Goal: Task Accomplishment & Management: Manage account settings

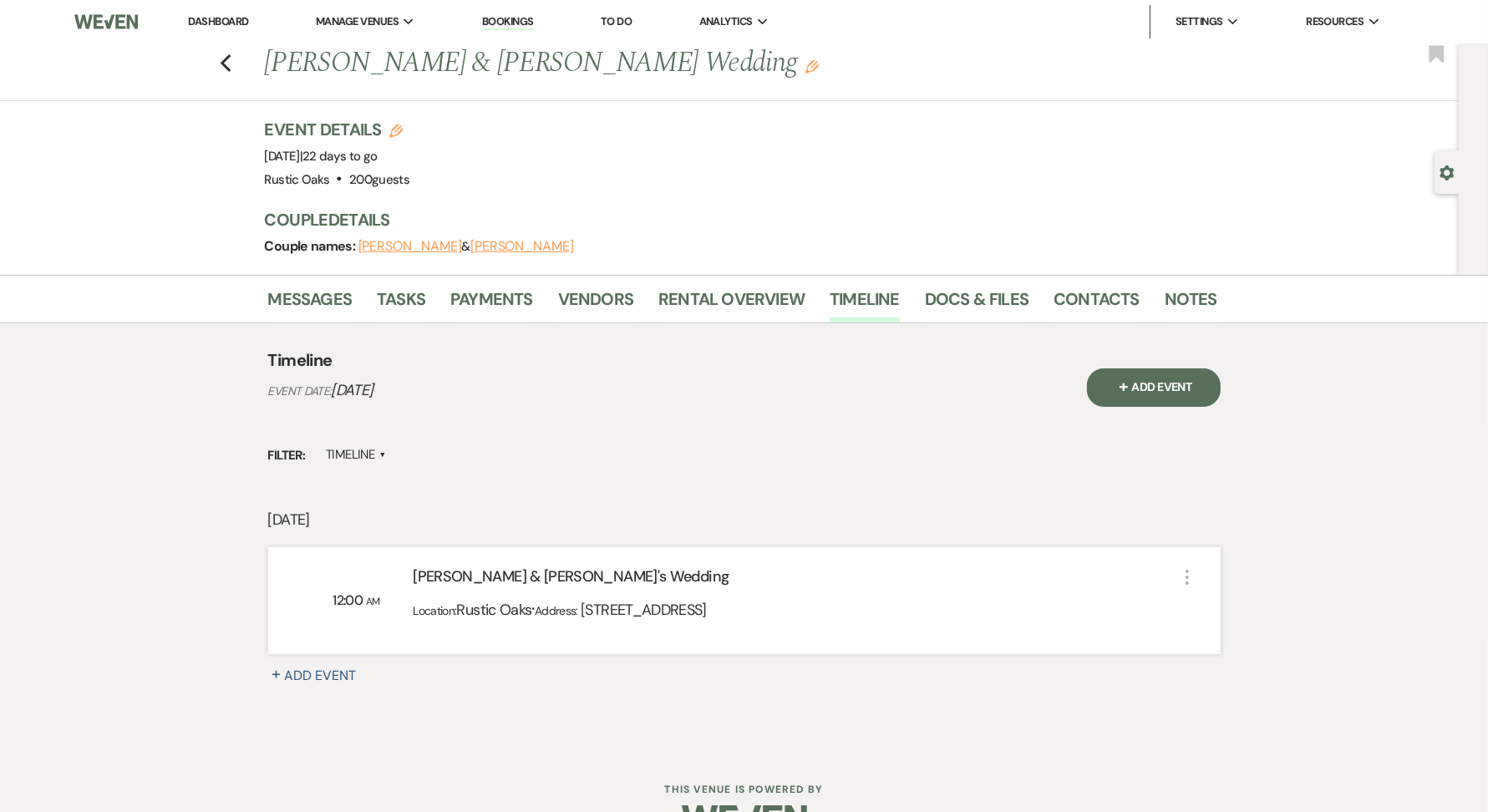
click at [0, 0] on link "Rustic Oaks" at bounding box center [0, 0] width 0 height 0
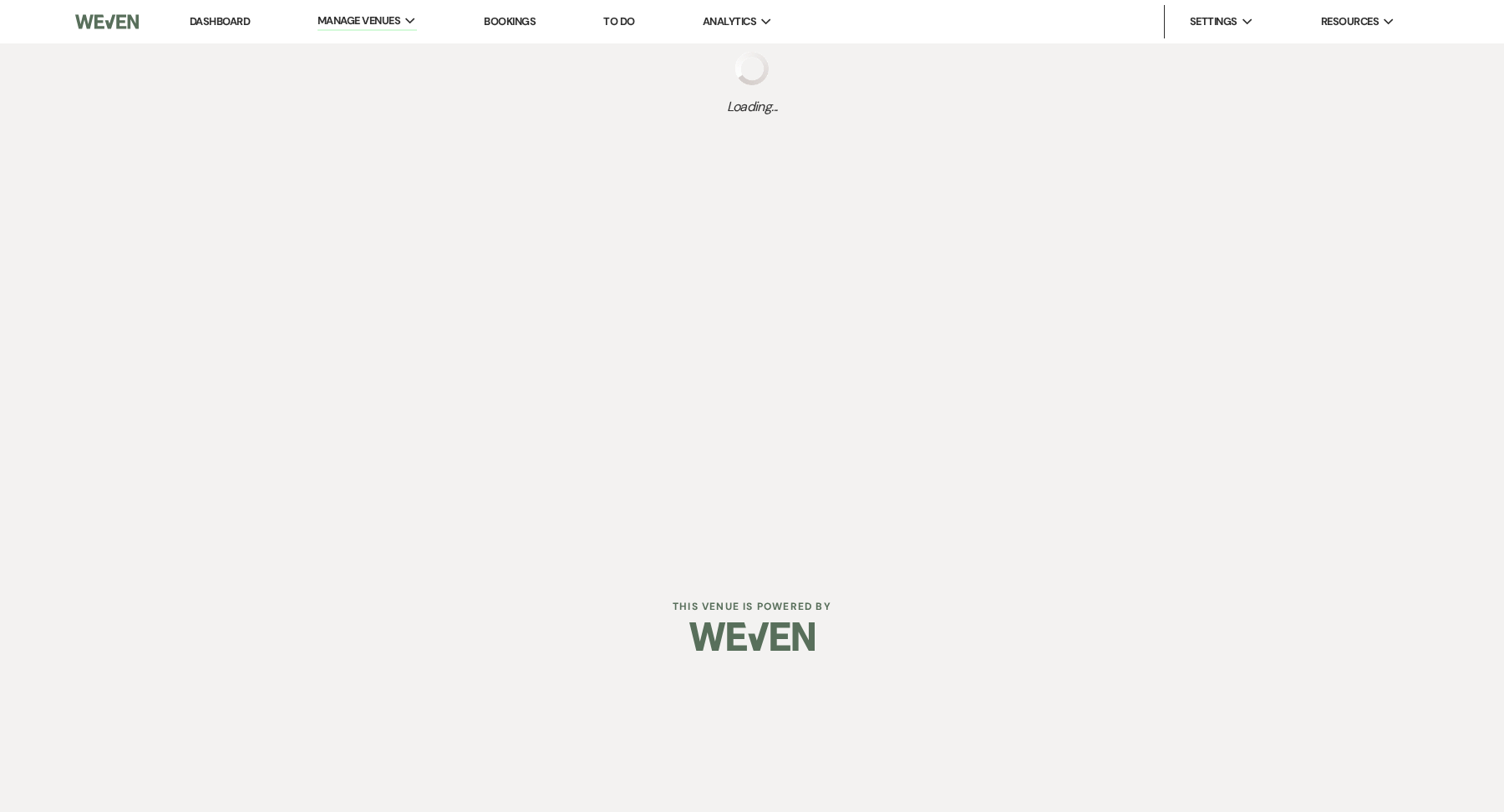
click at [215, 17] on link "Dashboard" at bounding box center [219, 21] width 60 height 14
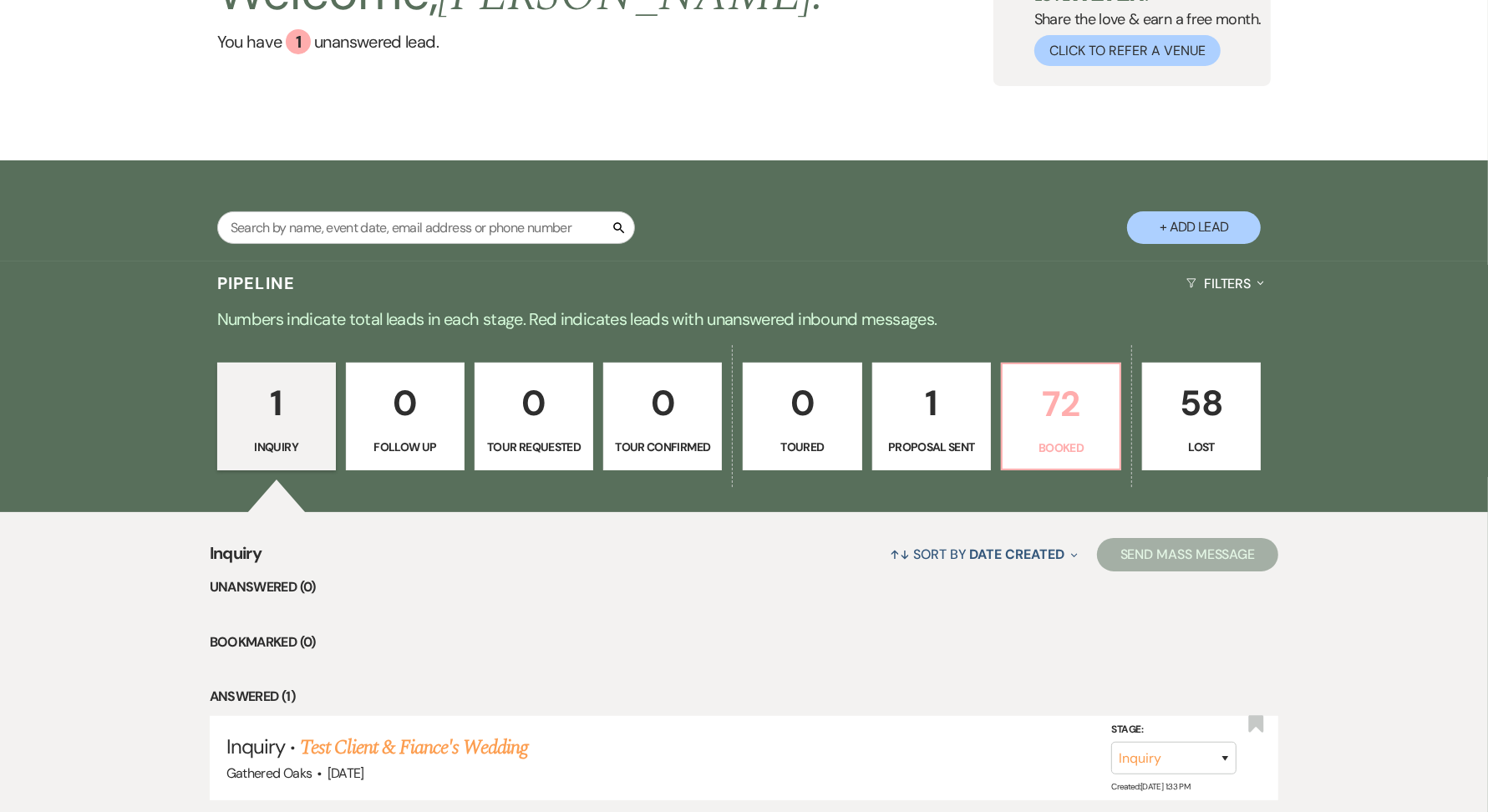
scroll to position [283, 0]
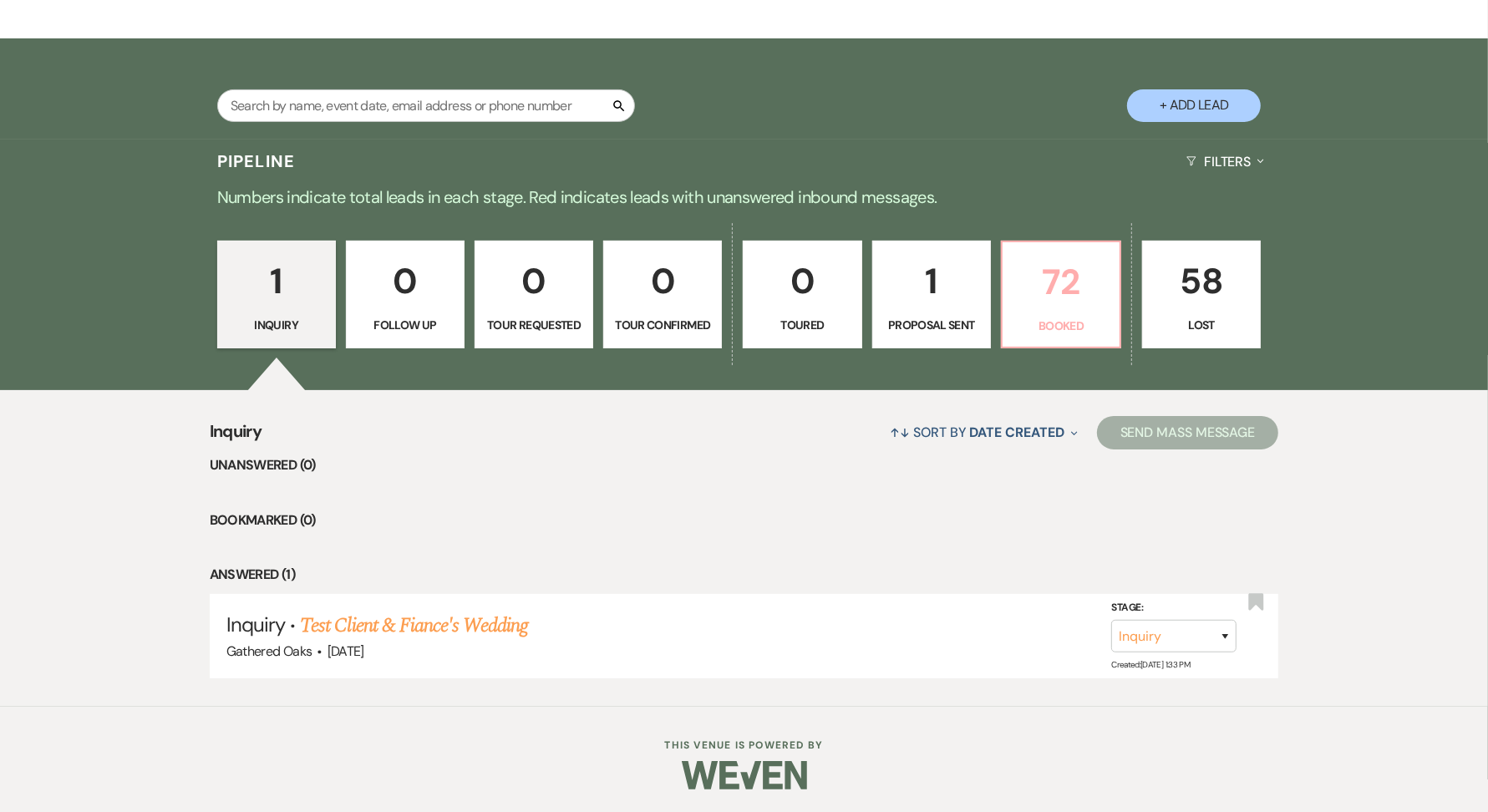
click at [1056, 309] on link "72 Booked" at bounding box center [1061, 295] width 121 height 108
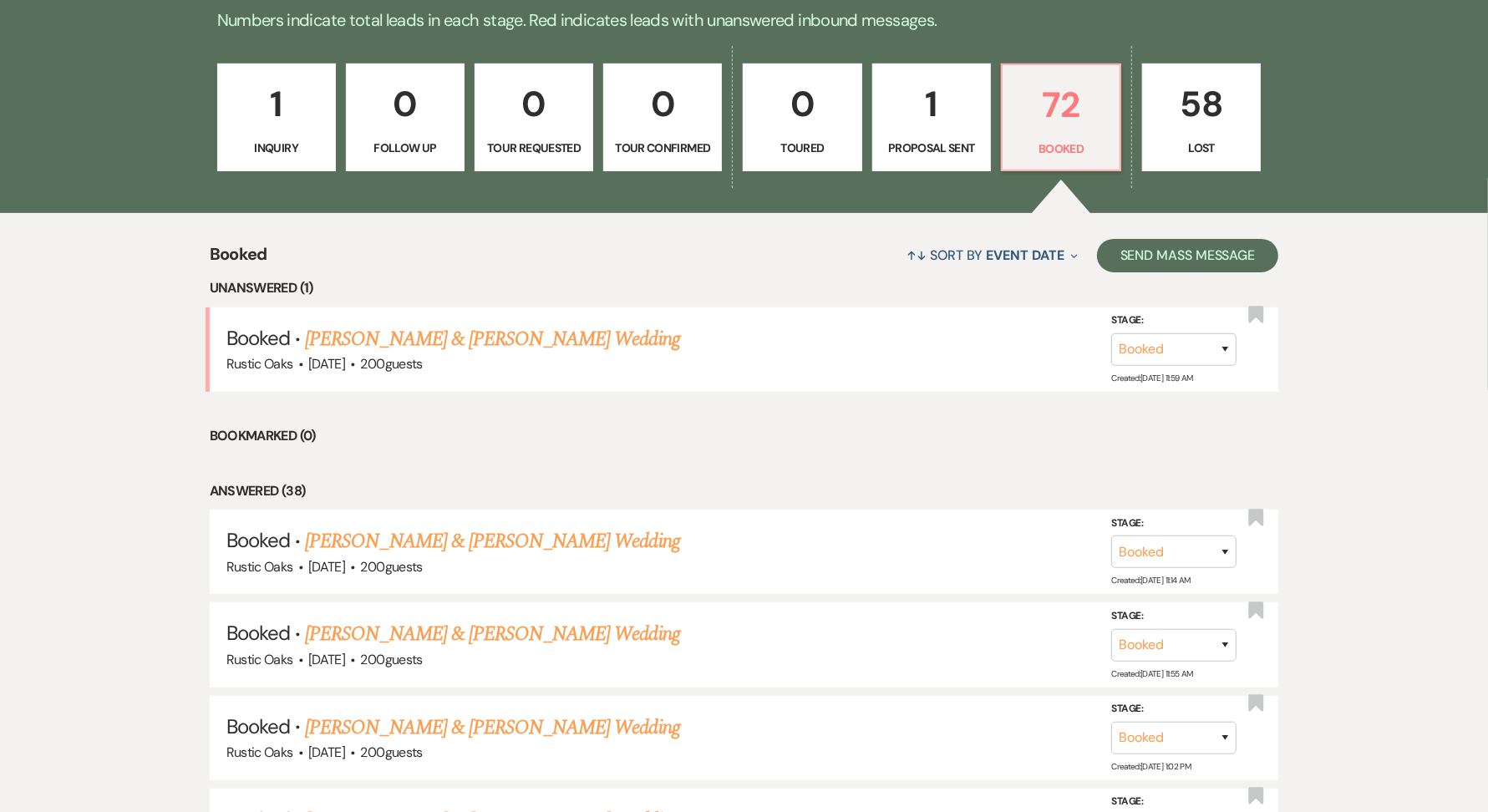
scroll to position [514, 0]
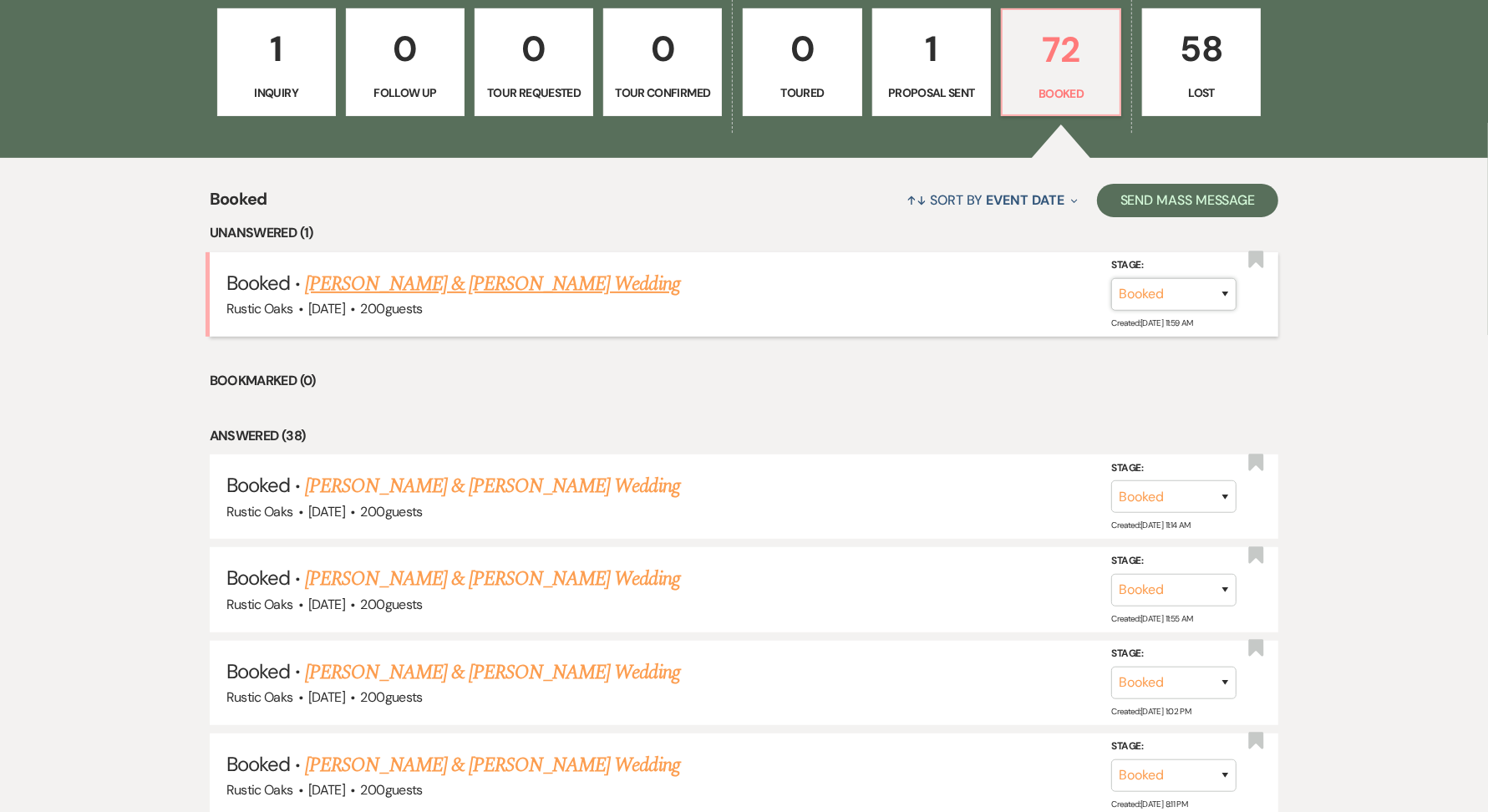
click at [1184, 298] on select "Booked Lost" at bounding box center [1174, 294] width 125 height 32
select select "8"
click at [989, 282] on select "Booked Elsewhere Budget Date Unavailable No Response Not a Good Match Capacity …" at bounding box center [939, 294] width 143 height 32
click at [985, 292] on select "Booked Elsewhere Budget Date Unavailable No Response Not a Good Match Capacity …" at bounding box center [939, 294] width 143 height 32
select select "1"
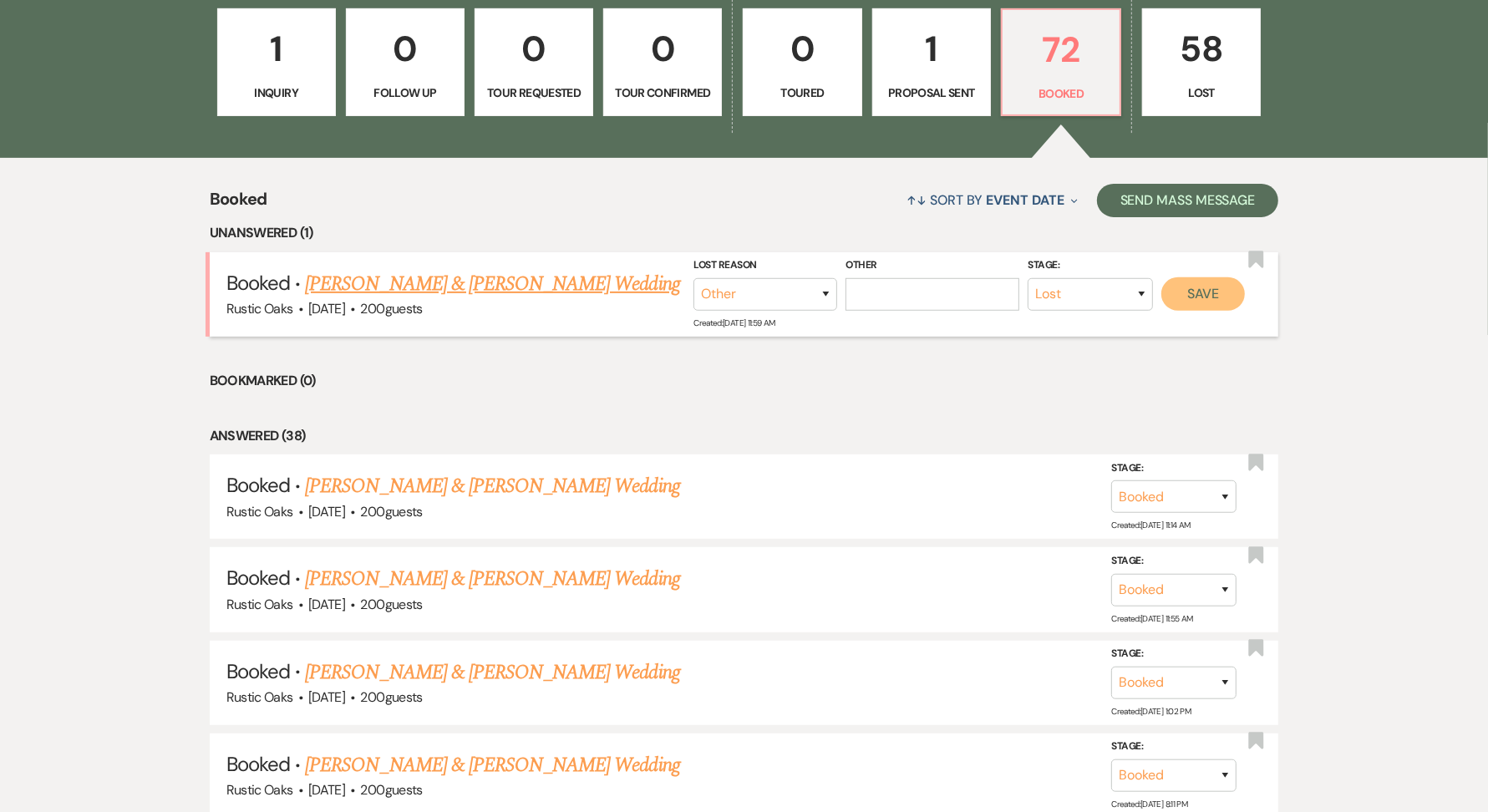
click at [1203, 290] on button "Save" at bounding box center [1203, 293] width 84 height 33
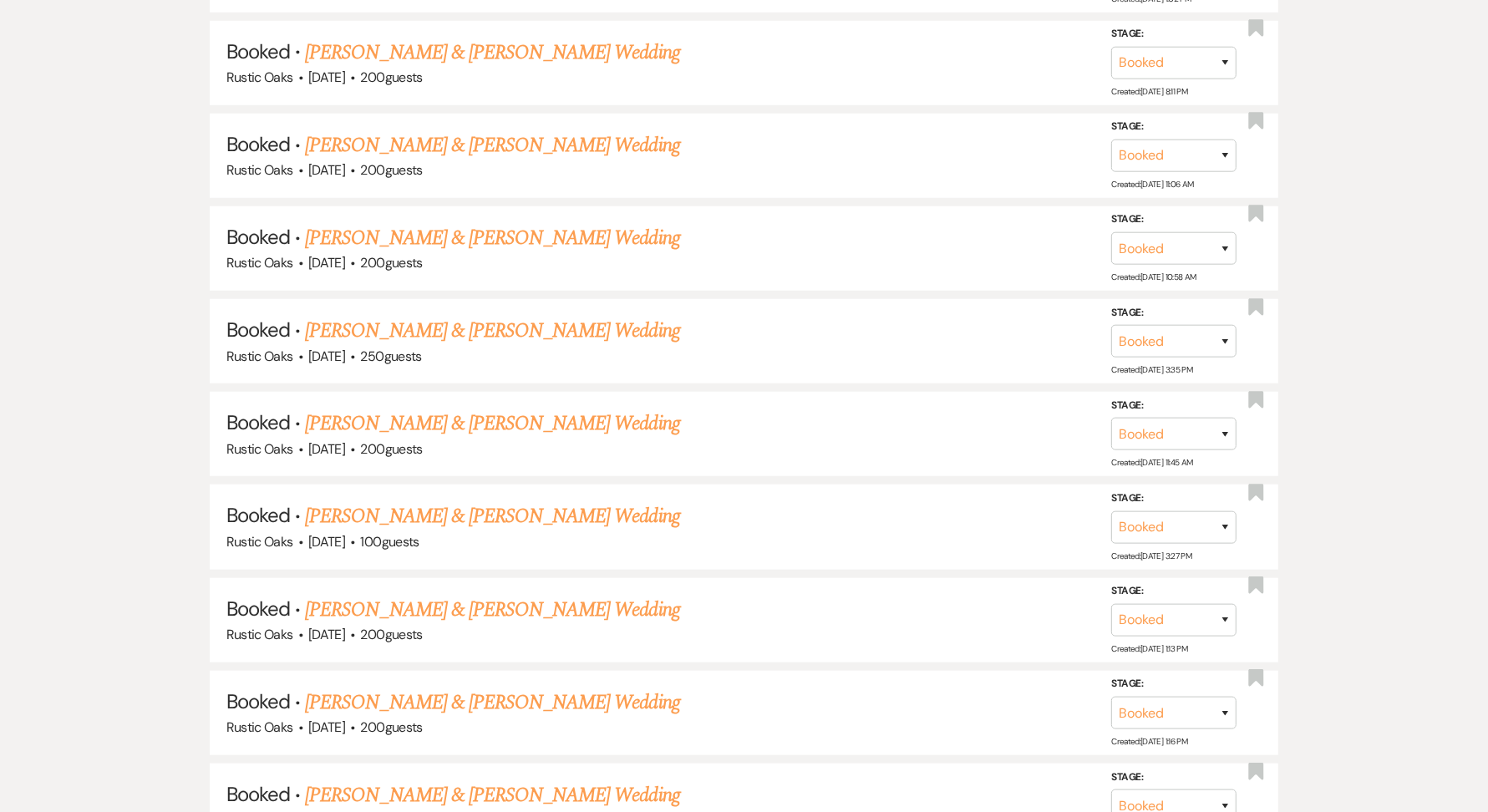
scroll to position [1180, 0]
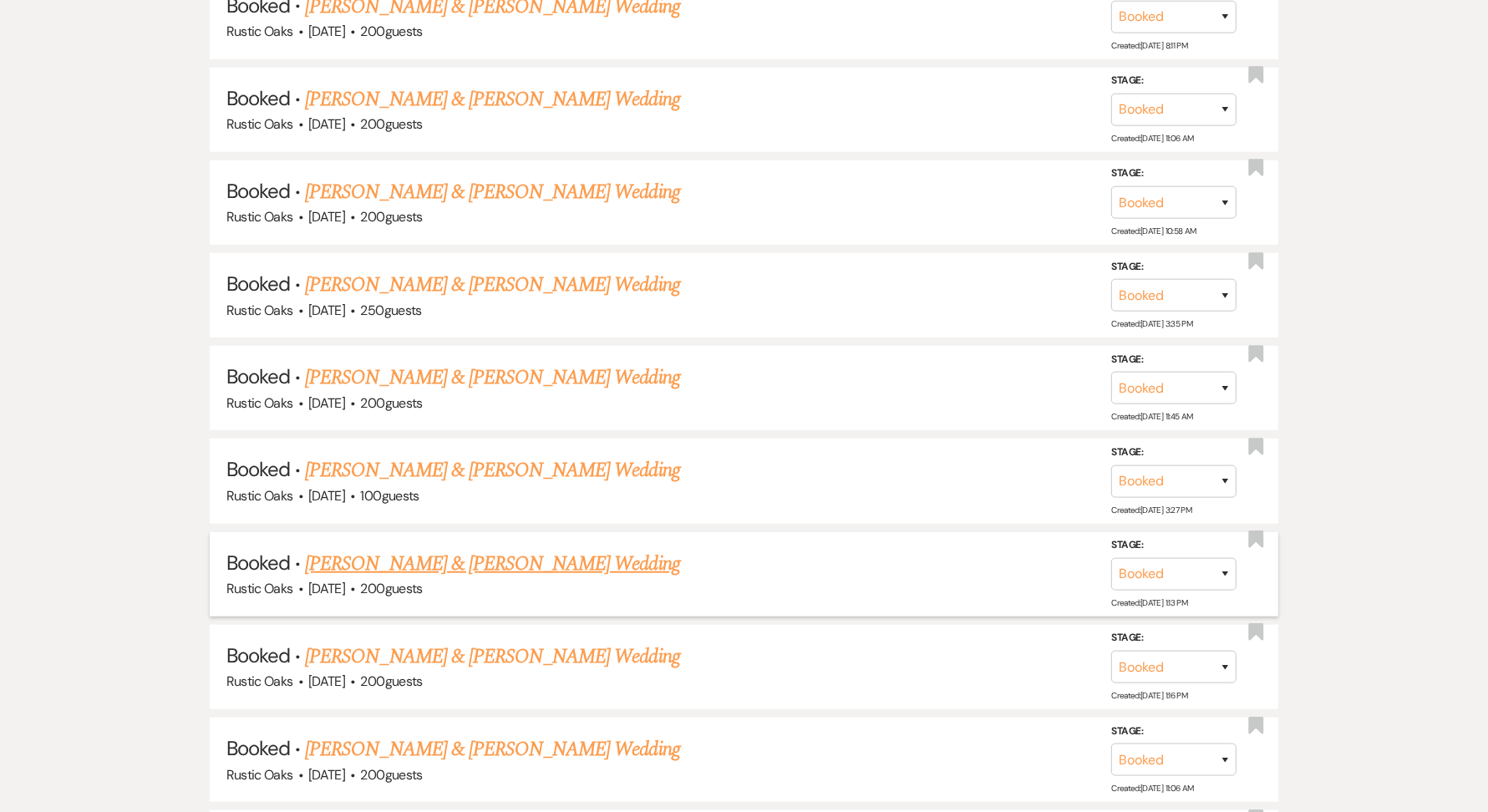
click at [551, 551] on link "[PERSON_NAME] & [PERSON_NAME] Wedding" at bounding box center [492, 563] width 374 height 30
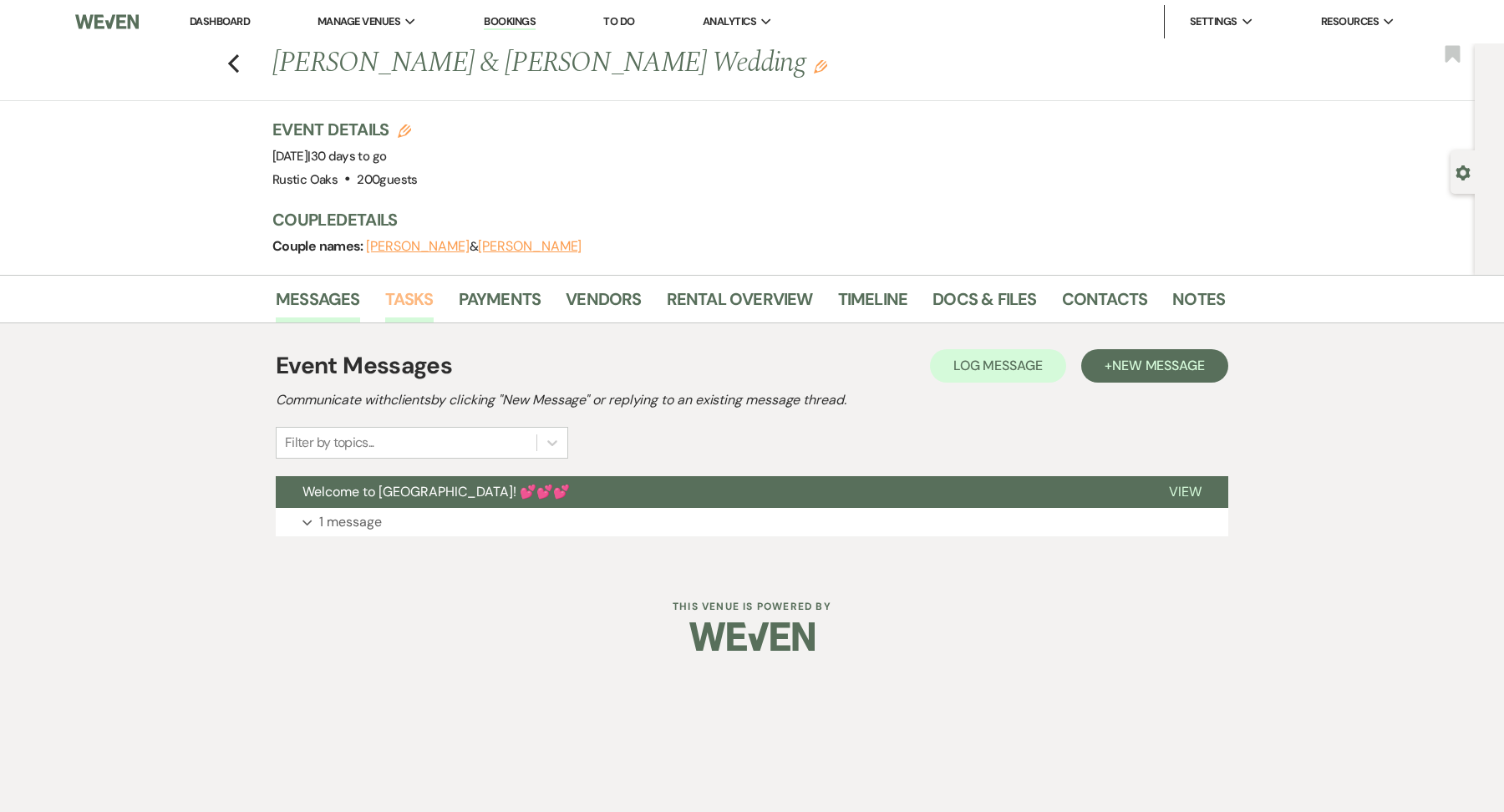
click at [423, 301] on link "Tasks" at bounding box center [409, 304] width 48 height 37
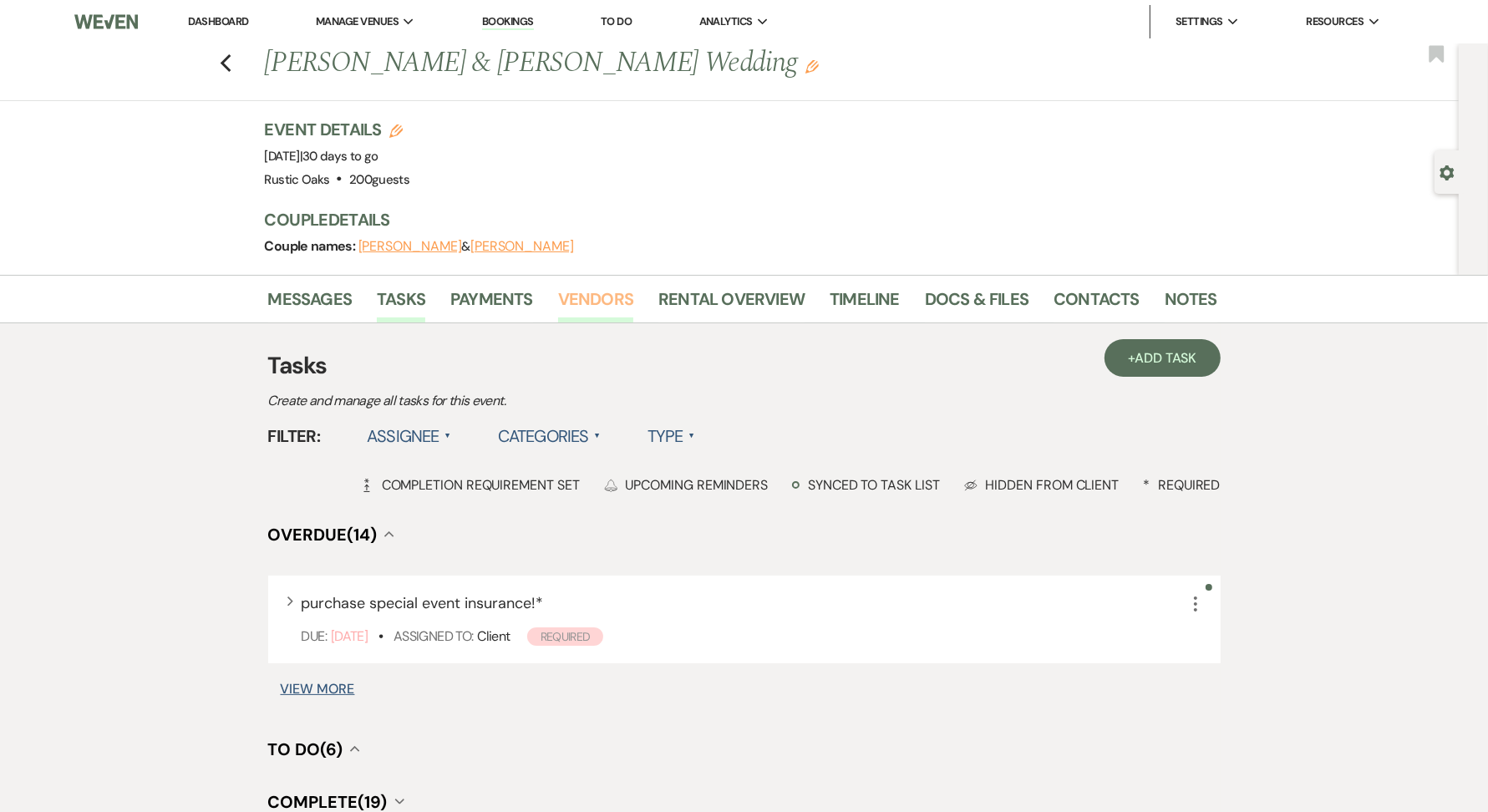
click at [598, 294] on link "Vendors" at bounding box center [595, 304] width 75 height 37
